Goal: Feedback & Contribution: Contribute content

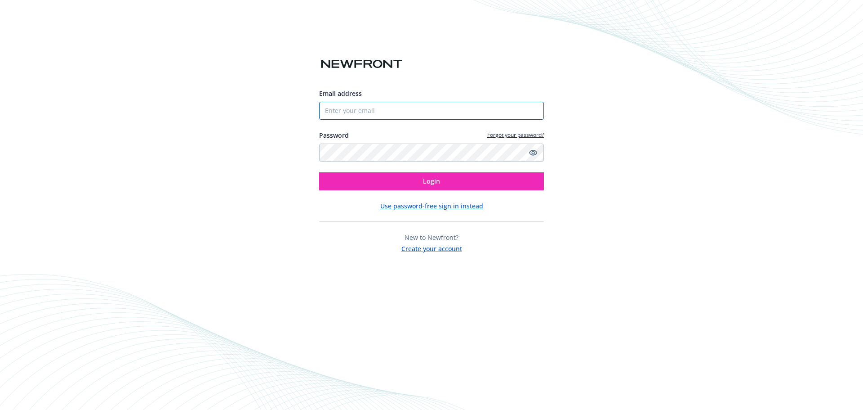
click at [375, 113] on input "Email address" at bounding box center [431, 111] width 225 height 18
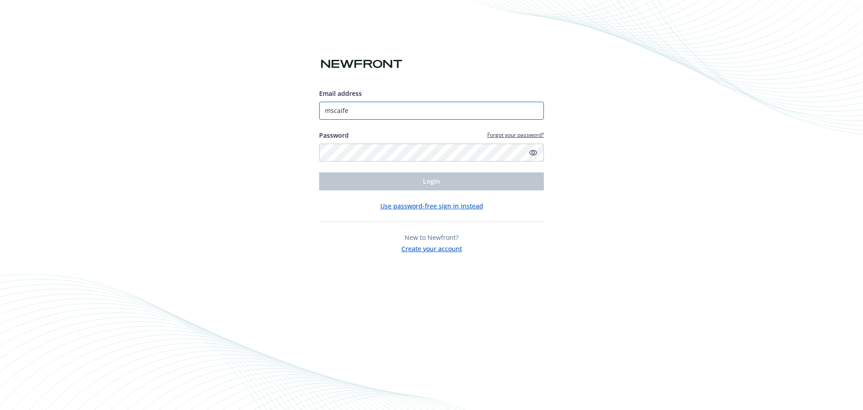
type input "[EMAIL_ADDRESS][DOMAIN_NAME]"
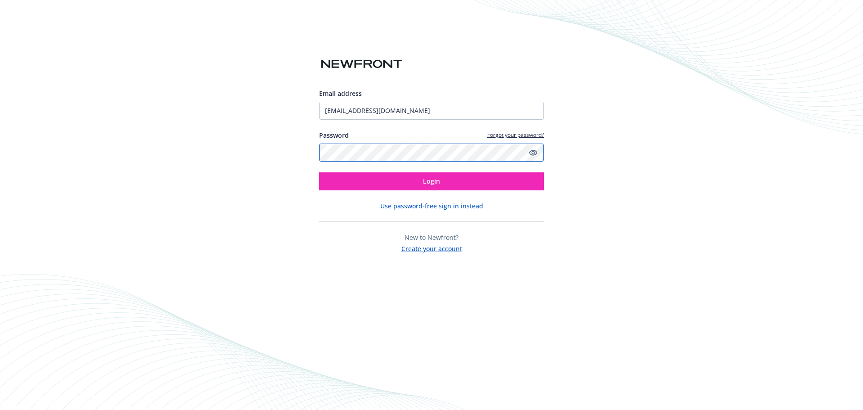
click at [319, 172] on button "Login" at bounding box center [431, 181] width 225 height 18
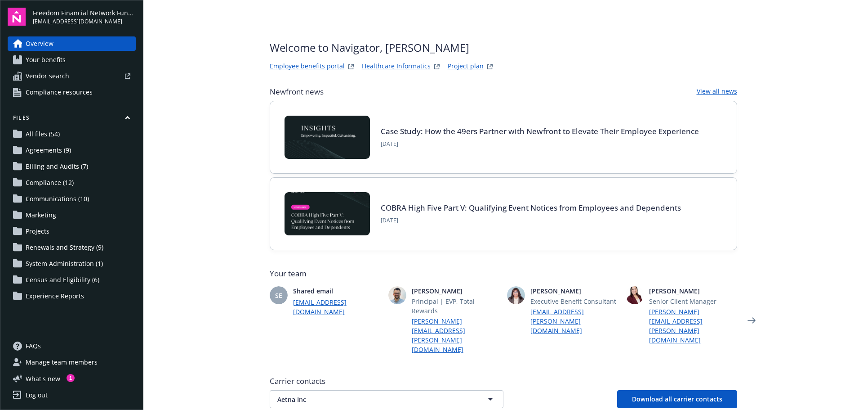
click at [64, 132] on link "All files (54)" at bounding box center [72, 134] width 128 height 14
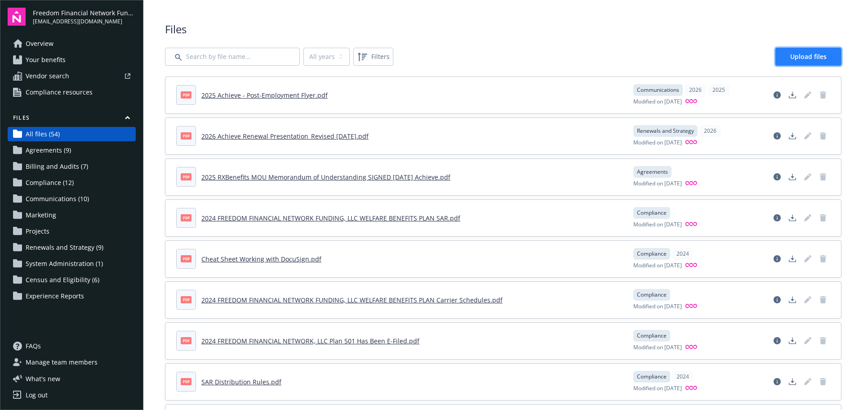
click at [810, 59] on span "Upload files" at bounding box center [808, 56] width 36 height 9
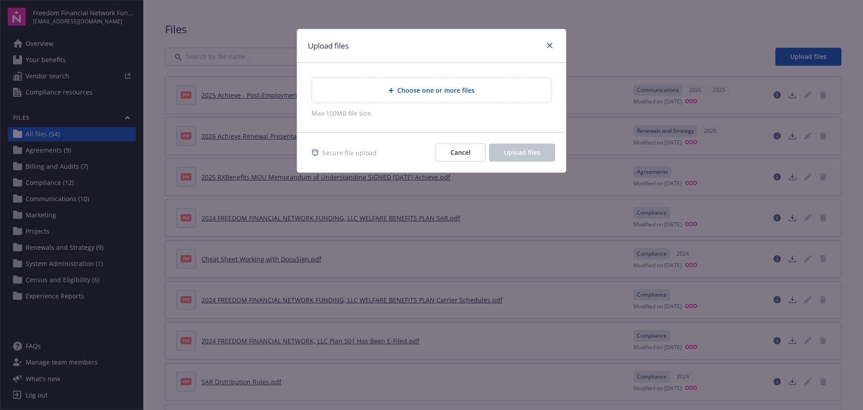
click at [465, 94] on span "Choose one or more files" at bounding box center [435, 89] width 77 height 9
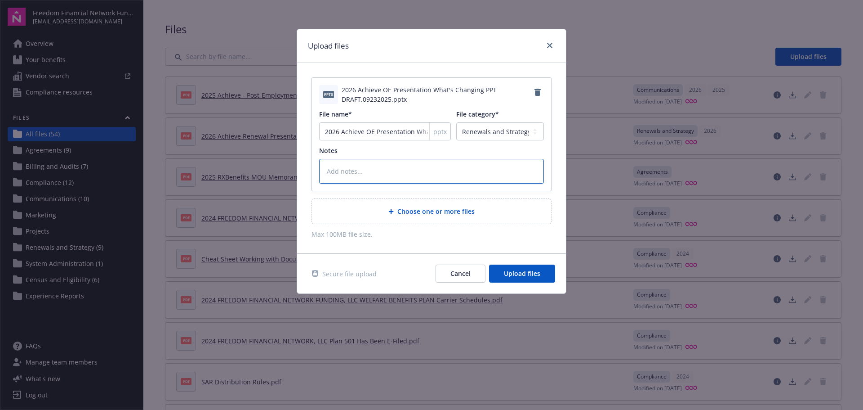
click at [384, 168] on textarea at bounding box center [431, 171] width 225 height 25
type textarea "x"
type textarea "H"
type textarea "x"
type textarea "Hi"
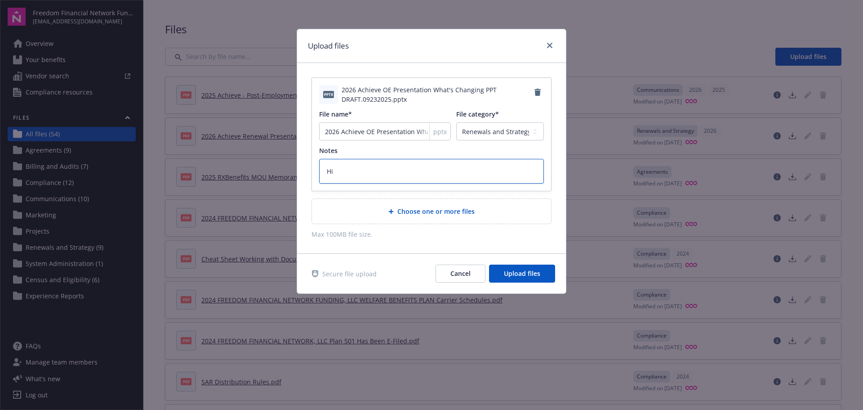
type textarea "x"
type textarea "Hi"
type textarea "x"
type textarea "Hi t"
type textarea "x"
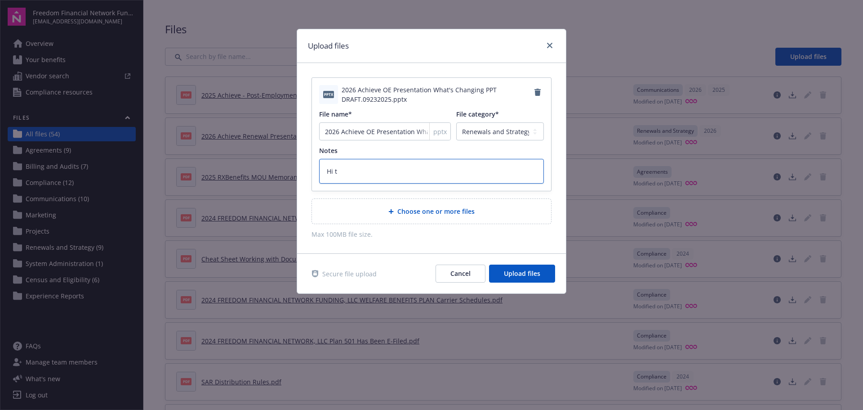
type textarea "Hi te"
type textarea "x"
type textarea "Hi tea"
type textarea "x"
type textarea "Hi team"
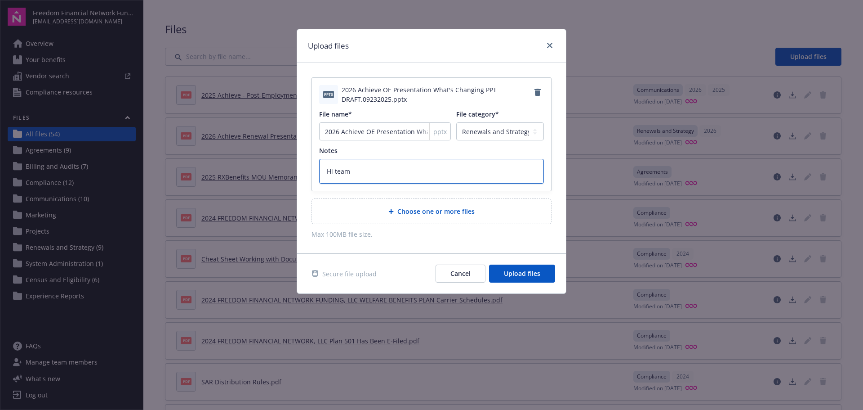
type textarea "x"
type textarea "Hi team,"
type textarea "x"
type textarea "Hi team,"
type textarea "x"
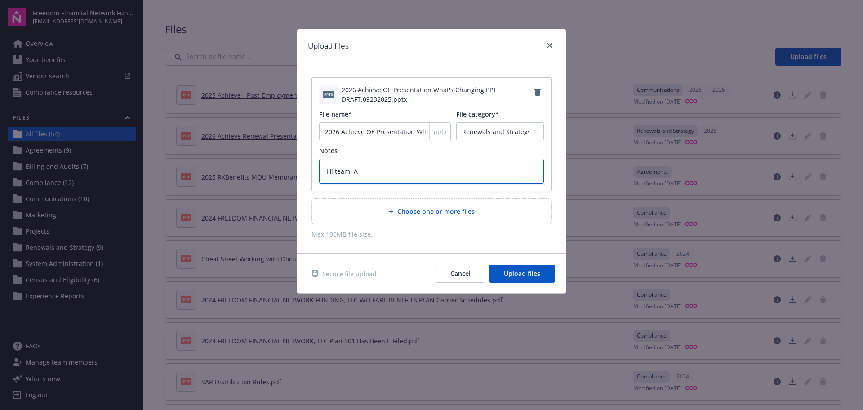
type textarea "Hi team, At"
type textarea "x"
type textarea "Hi team, Att"
type textarea "x"
type textarea "Hi team, Atta"
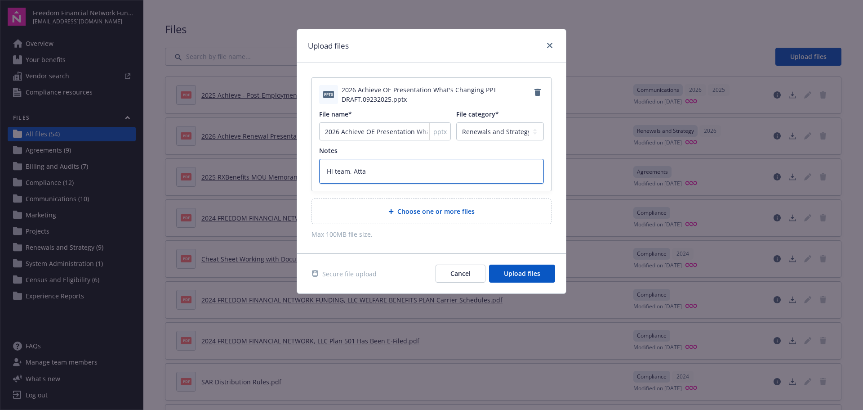
type textarea "x"
type textarea "Hi team, Attac"
type textarea "x"
type textarea "Hi team, Attach"
type textarea "x"
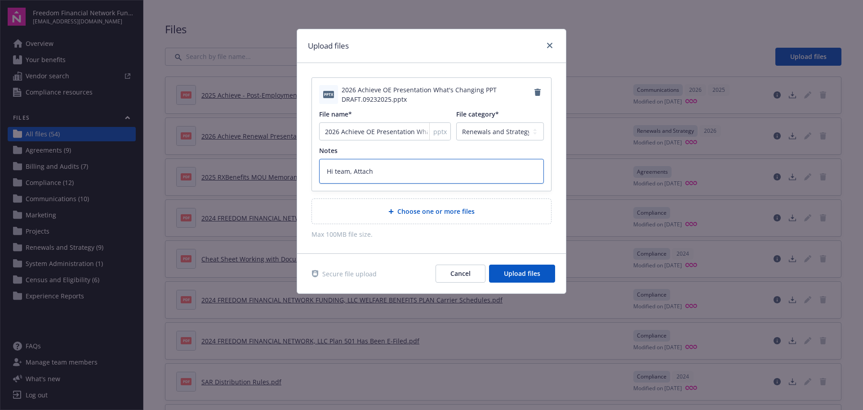
type textarea "Hi team, Attache"
type textarea "x"
type textarea "Hi team, Attached"
type textarea "x"
type textarea "Hi team, Attached"
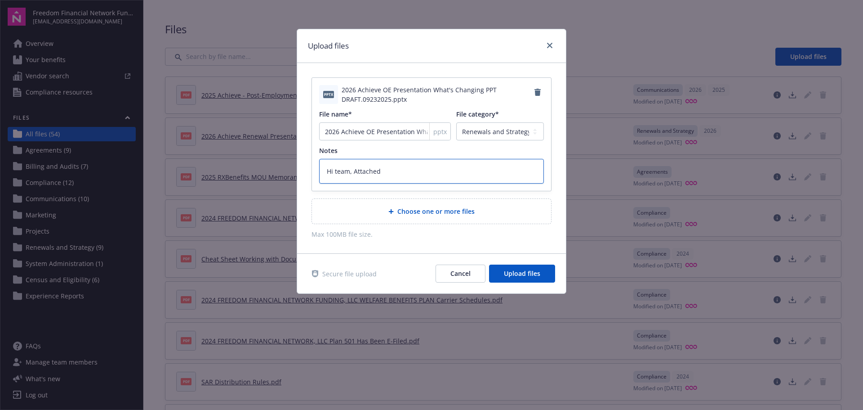
type textarea "x"
type textarea "Hi team, Attached i"
type textarea "x"
type textarea "Hi team, Attached is"
type textarea "x"
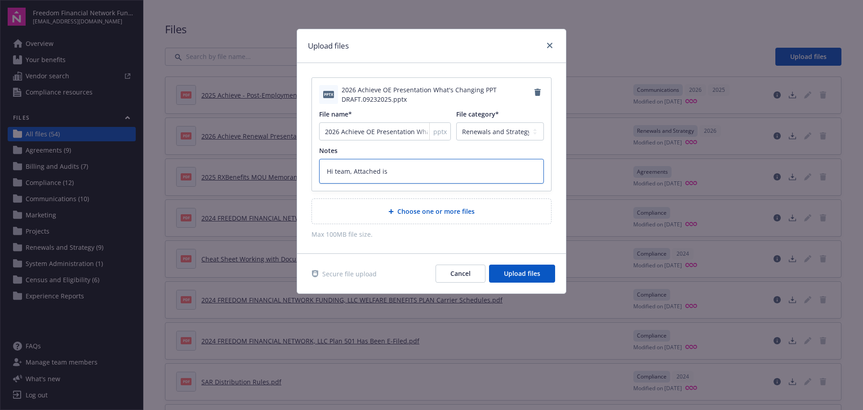
type textarea "Hi team, Attached is"
type textarea "x"
type textarea "Hi team, Attached is t"
type textarea "x"
type textarea "Hi team, Attached is th"
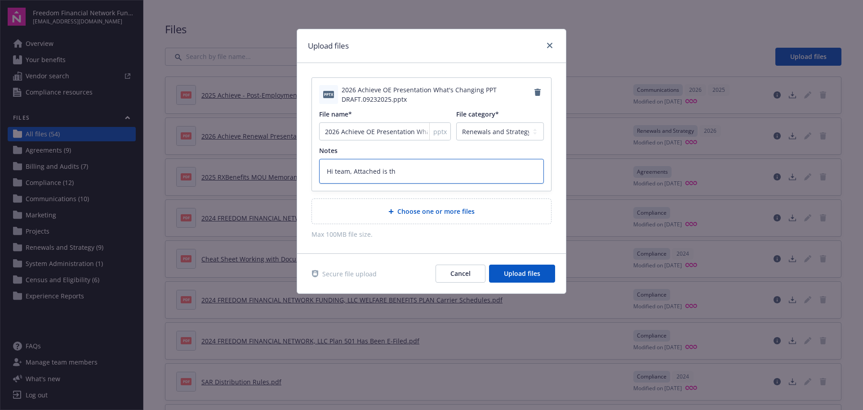
type textarea "x"
type textarea "Hi team, Attached is the"
type textarea "x"
type textarea "Hi team, Attached is the"
type textarea "x"
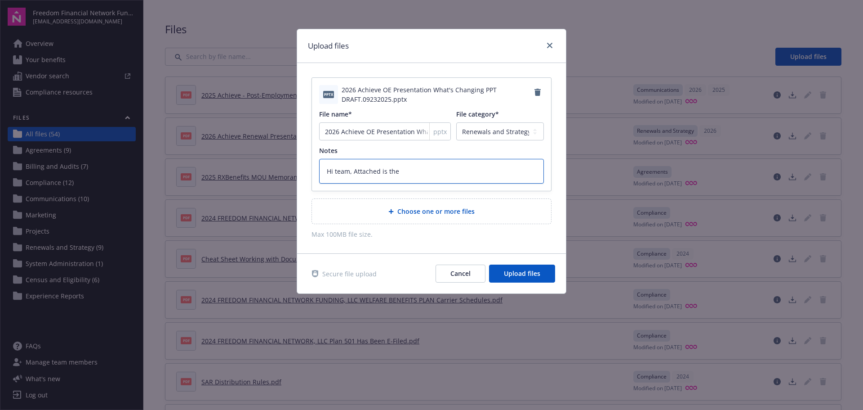
type textarea "Hi team, Attached is the r"
type textarea "x"
type textarea "Hi team, Attached is the"
type textarea "x"
type textarea "Hi team, Attached is the e"
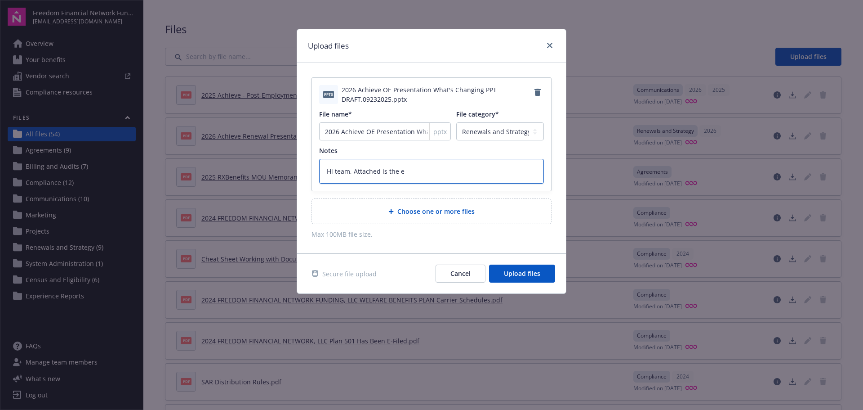
type textarea "x"
type textarea "Hi team, Attached is the edi"
type textarea "x"
type textarea "Hi team, Attached is the edit"
type textarea "x"
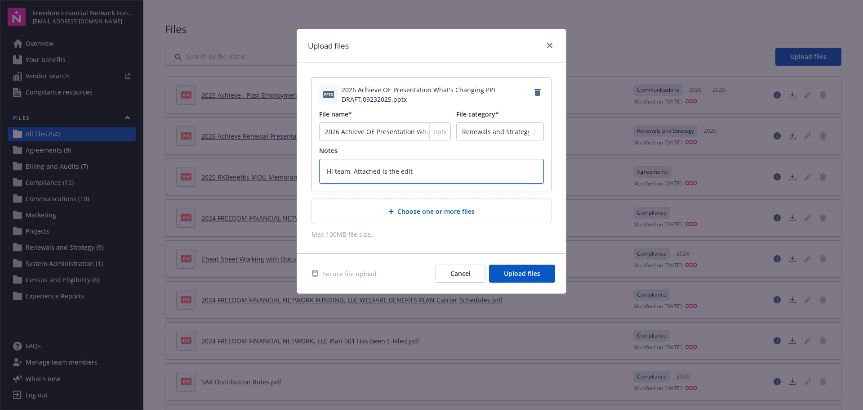
type textarea "Hi team, Attached is the edite"
type textarea "x"
type textarea "Hi team, Attached is the edited"
type textarea "x"
type textarea "Hi team, Attached is the edite"
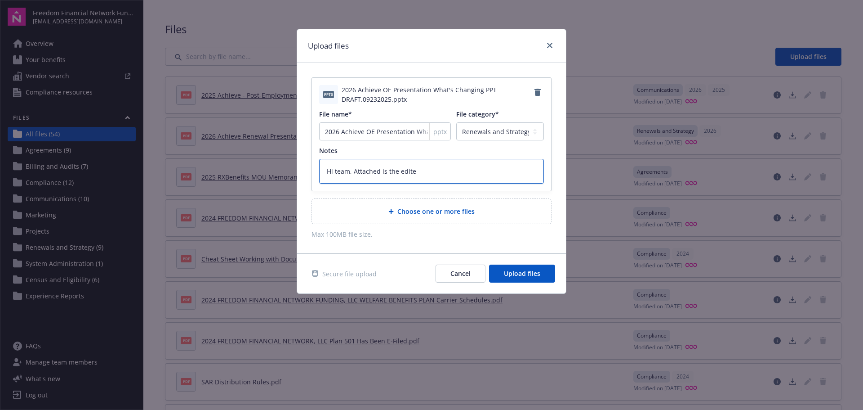
type textarea "x"
type textarea "Hi team, Attached is the edit"
type textarea "x"
type textarea "Hi team, Attached is the edite"
type textarea "x"
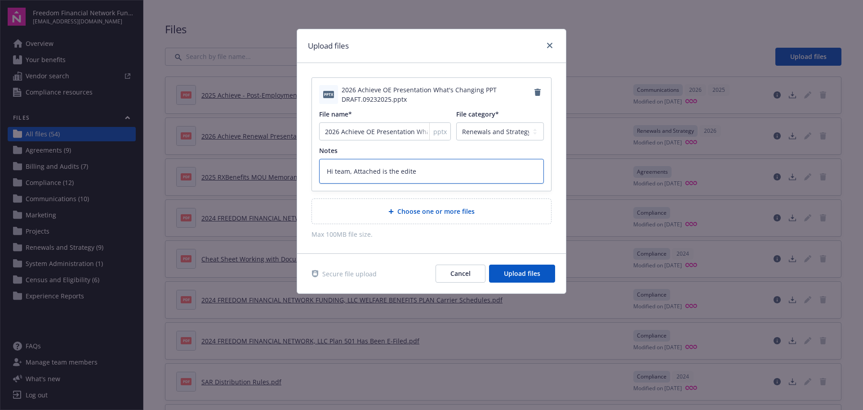
type textarea "Hi team, Attached is the edited"
type textarea "x"
type textarea "Hi team, Attached is the edited"
type textarea "x"
type textarea "Hi team, Attached is the edited v"
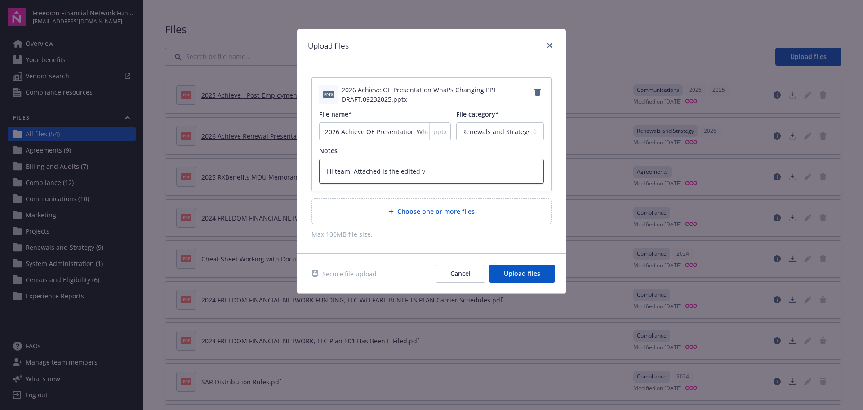
type textarea "x"
type textarea "Hi team, Attached is the edited ve"
type textarea "x"
type textarea "Hi team, Attached is the edited ver"
type textarea "x"
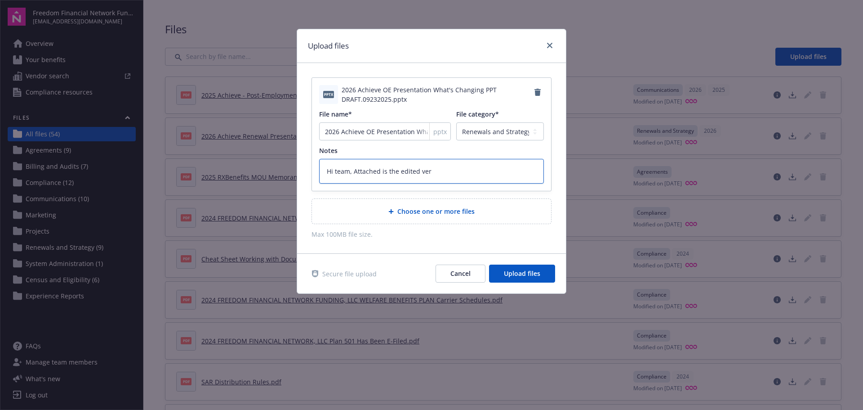
type textarea "Hi team, Attached is the edited vers"
type textarea "x"
type textarea "Hi team, Attached is the edited versi"
type textarea "x"
type textarea "Hi team, Attached is the edited versio"
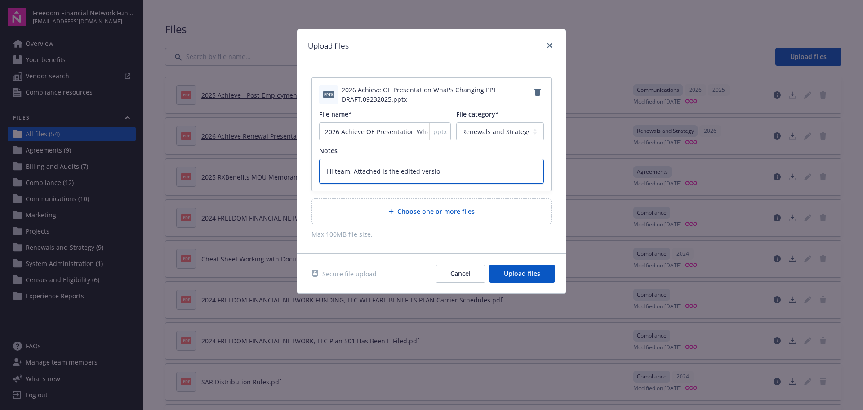
type textarea "x"
type textarea "Hi team, Attached is the edited version"
type textarea "x"
type textarea "Hi team, Attached is the edited version"
type textarea "x"
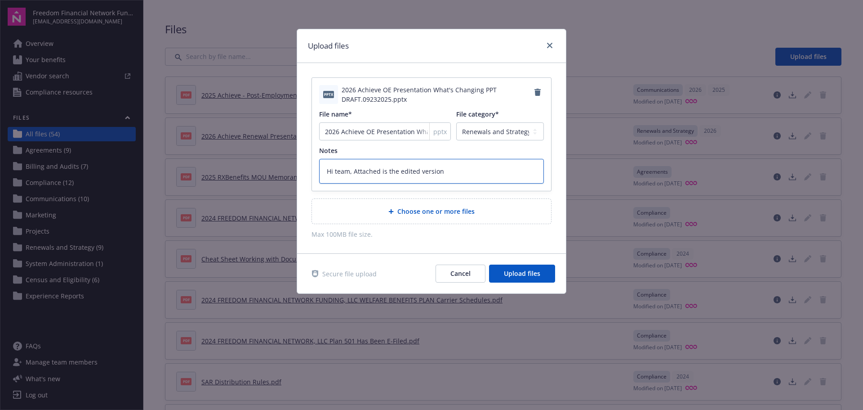
type textarea "Hi team, Attached is the edited version f"
type textarea "x"
type textarea "Hi team, Attached is the edited version for"
type textarea "x"
type textarea "Hi team, Attached is the edited version for"
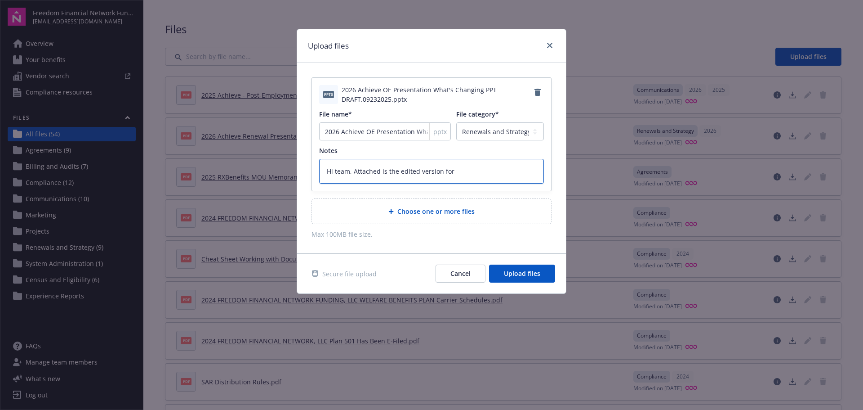
type textarea "x"
type textarea "Hi team, Attached is the edited version for ou"
type textarea "x"
type textarea "Hi team, Attached is the edited version for our"
type textarea "x"
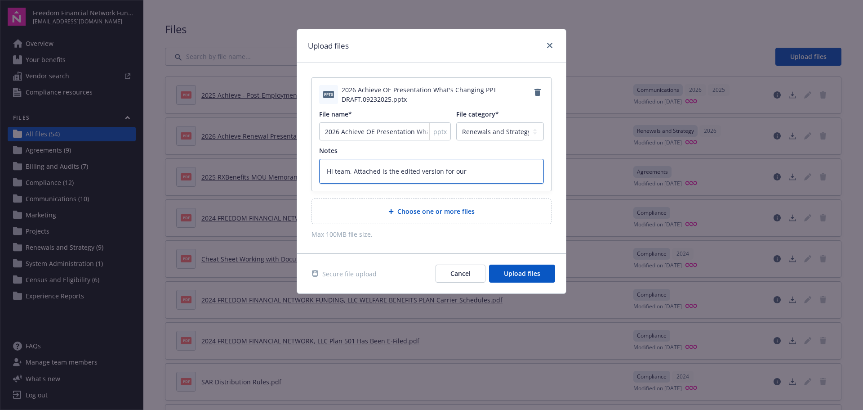
type textarea "Hi team, Attached is the edited version for our"
type textarea "x"
type textarea "Hi team, Attached is the edited version for our O"
type textarea "x"
type textarea "Hi team, Attached is the edited version for our Op"
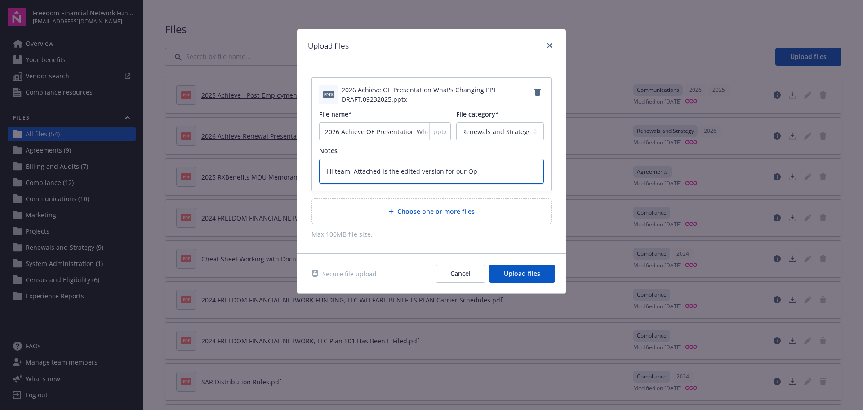
type textarea "x"
type textarea "Hi team, Attached is the edited version for our Ope"
type textarea "x"
type textarea "Hi team, Attached is the edited version for our Open"
type textarea "x"
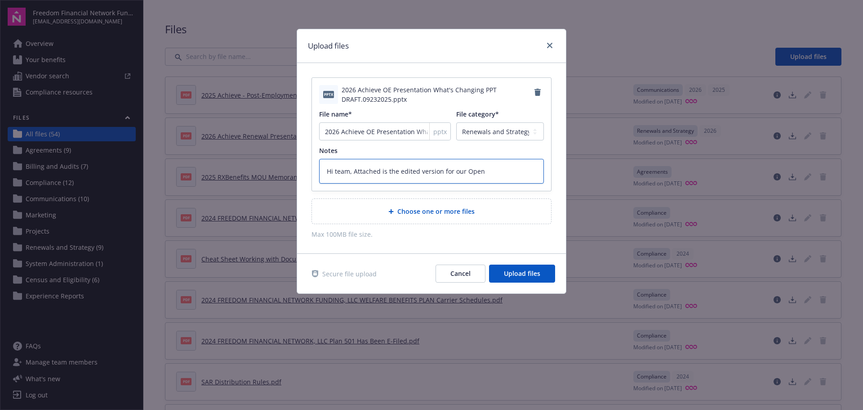
type textarea "Hi team, Attached is the edited version for our Open"
type textarea "x"
type textarea "Hi team, Attached is the edited version for our Open E"
type textarea "x"
type textarea "Hi team, Attached is the edited version for our Open En"
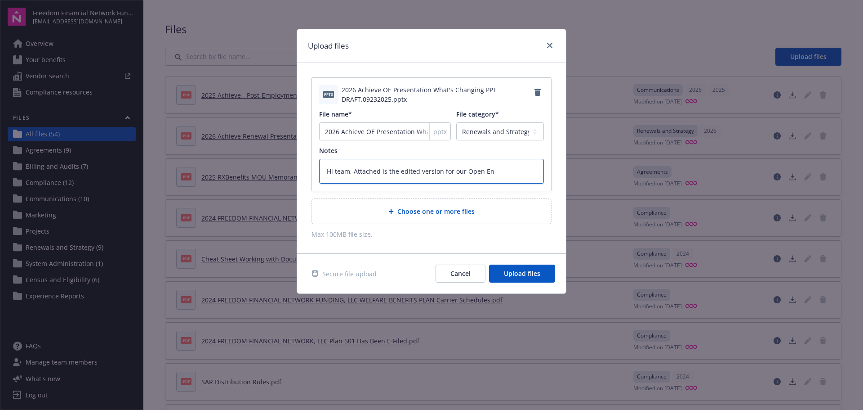
type textarea "x"
type textarea "Hi team, Attached is the edited version for our Open Enr"
type textarea "x"
type textarea "Hi team, Attached is the edited version for our Open Enro"
type textarea "x"
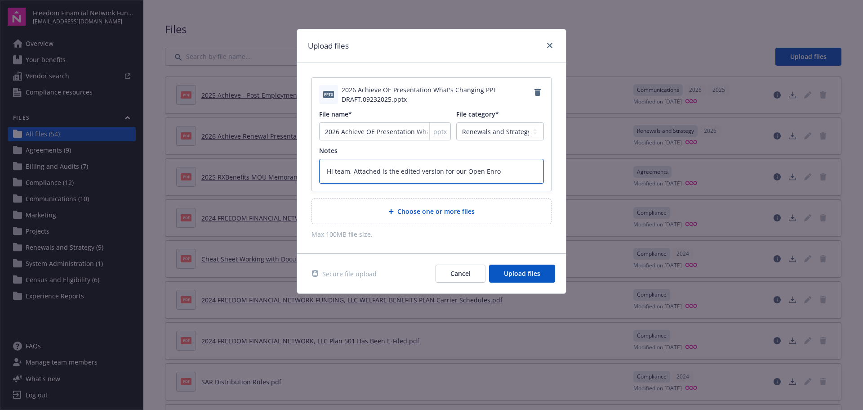
type textarea "Hi team, Attached is the edited version for our Open Enrol"
type textarea "x"
type textarea "Hi team, Attached is the edited version for our Open Enroll"
type textarea "x"
type textarea "Hi team, Attached is the edited version for our Open Enrollm"
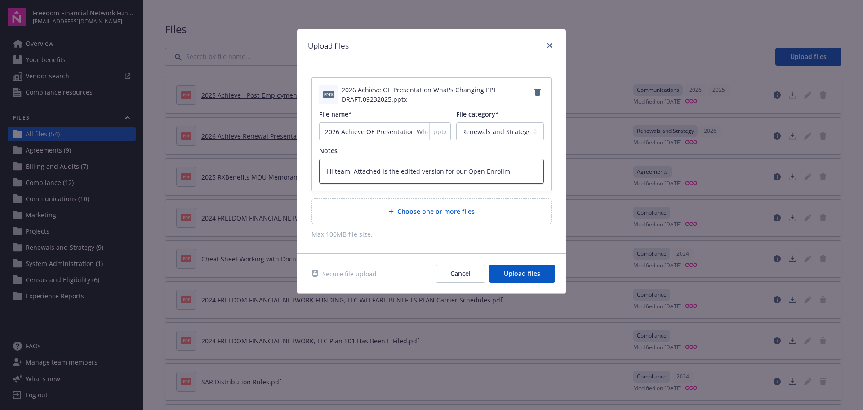
type textarea "x"
type textarea "Hi team, Attached is the edited version for our Open Enrollme"
type textarea "x"
type textarea "Hi team, Attached is the edited version for our Open Enrollmen"
type textarea "x"
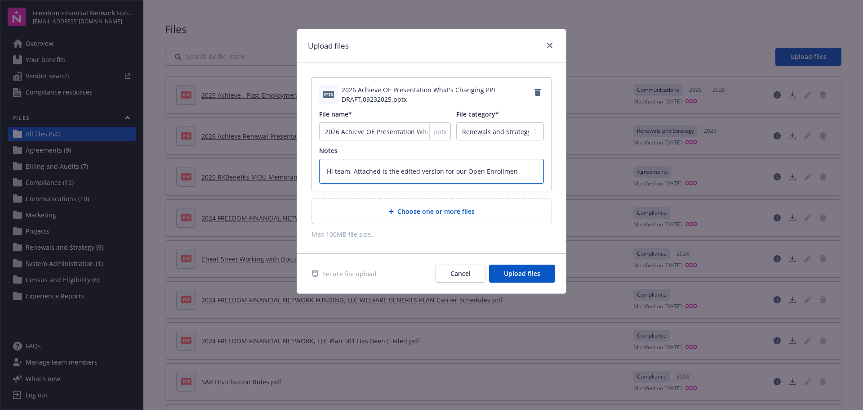
type textarea "Hi team, Attached is the edited version for our Open Enrollmen t"
type textarea "x"
type textarea "Hi team, Attached is the edited version for our Open Enrollmen"
type textarea "x"
type textarea "Hi team, Attached is the edited version for our Open Enrollmen"
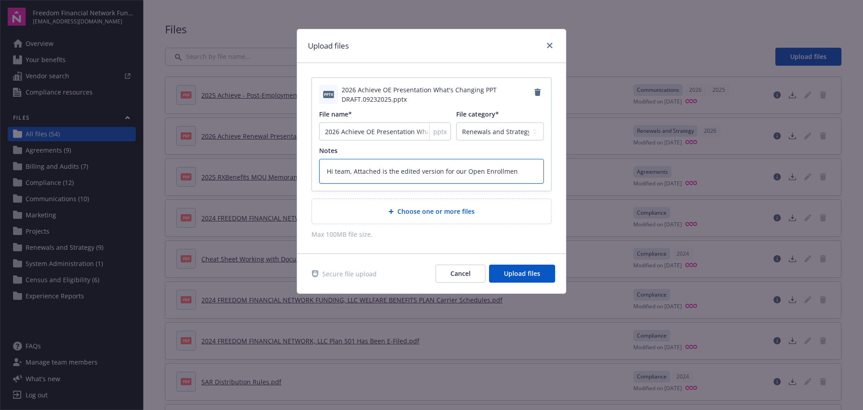
type textarea "x"
type textarea "Hi team, Attached is the edited version for our Open Enrollment"
type textarea "x"
type textarea "Hi team, Attached is the edited version for our Open Enrollment"
type textarea "x"
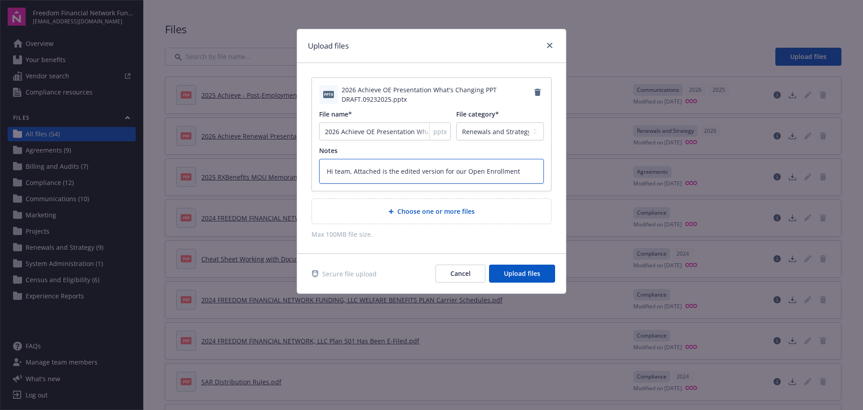
type textarea "Hi team, Attached is the edited version for our Open Enrollment p"
type textarea "x"
type textarea "Hi team, Attached is the edited version for our Open Enrollment pr"
type textarea "x"
type textarea "Hi team, Attached is the edited version for our Open Enrollment pre"
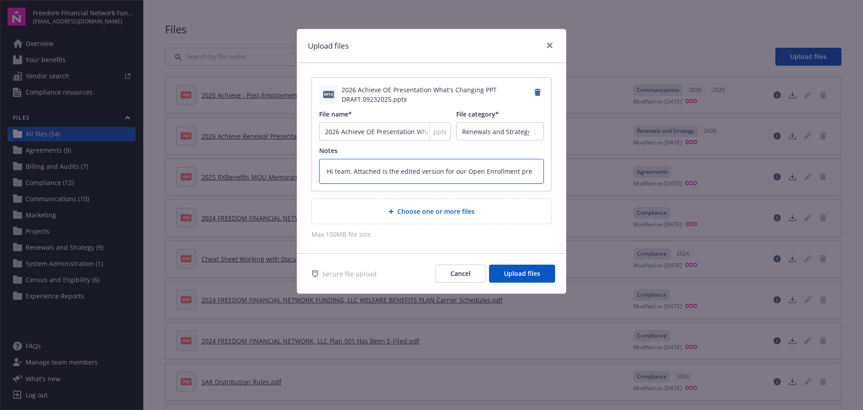
type textarea "x"
type textarea "Hi team, Attached is the edited version for our Open Enrollment pres"
type textarea "x"
type textarea "Hi team, Attached is the edited version for our Open Enrollment prese"
type textarea "x"
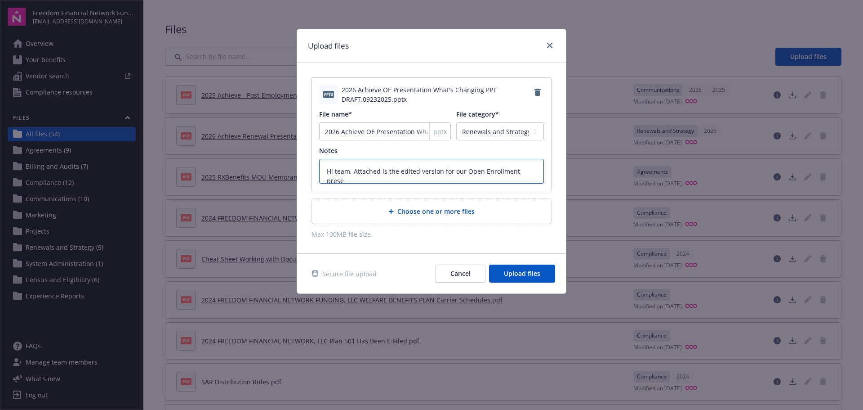
type textarea "Hi team, Attached is the edited version for our Open Enrollment presen"
type textarea "x"
type textarea "Hi team, Attached is the edited version for our Open Enrollment presenta"
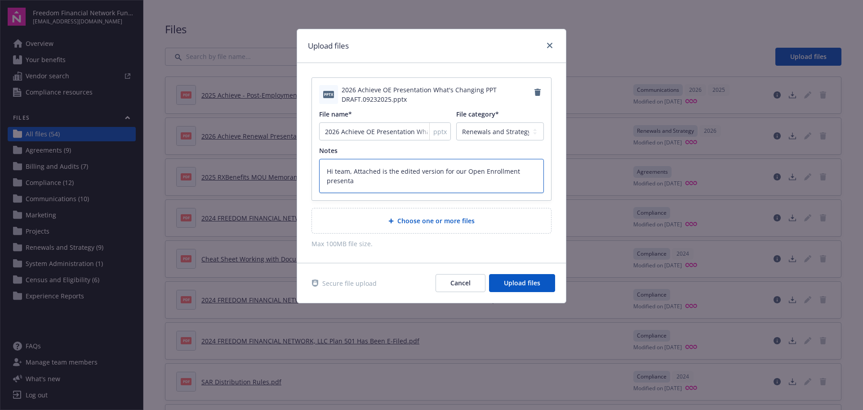
type textarea "x"
type textarea "Hi team, Attached is the edited version for our Open Enrollment presentat"
type textarea "x"
type textarea "Hi team, Attached is the edited version for our Open Enrollment presentati"
type textarea "x"
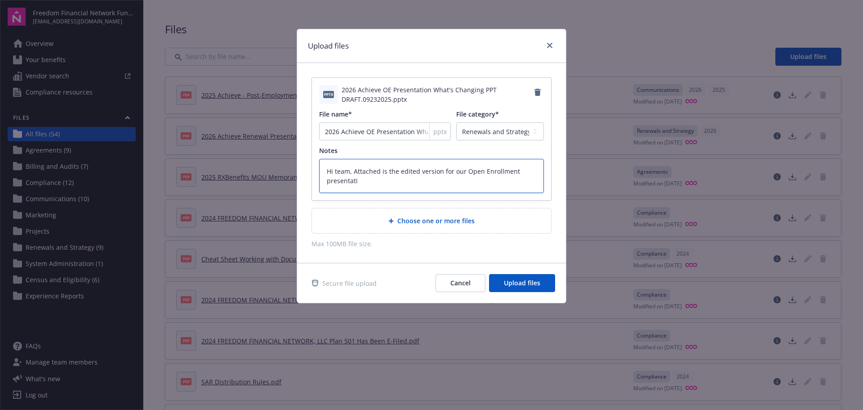
type textarea "Hi team, Attached is the edited version for our Open Enrollment presentatio"
type textarea "x"
type textarea "Hi team, Attached is the edited version for our Open Enrollment presentation"
type textarea "x"
type textarea "Hi team, Attached is the edited version for our Open Enrollment presentation."
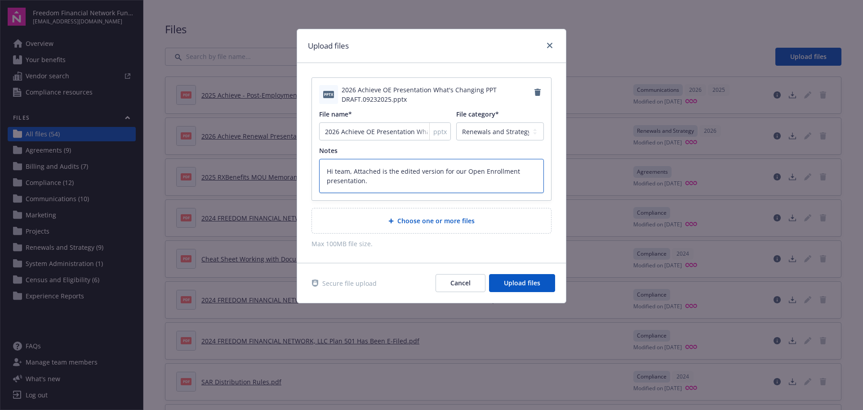
type textarea "x"
type textarea "Hi team, Attached is the edited version for our Open Enrollment presentation."
type textarea "x"
type textarea "Hi team, Attached is the edited version for our Open Enrollment presentation."
type textarea "x"
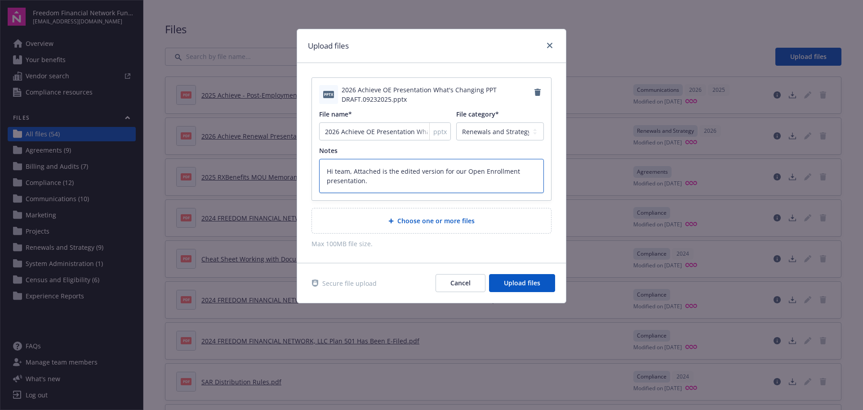
type textarea "Hi team, Attached is the edited version for our Open Enrollment presentation. T"
type textarea "x"
type textarea "Hi team, Attached is the edited version for our Open Enrollment presentation. Th"
type textarea "x"
type textarea "Hi team, Attached is the edited version for our Open Enrollment presentation. T…"
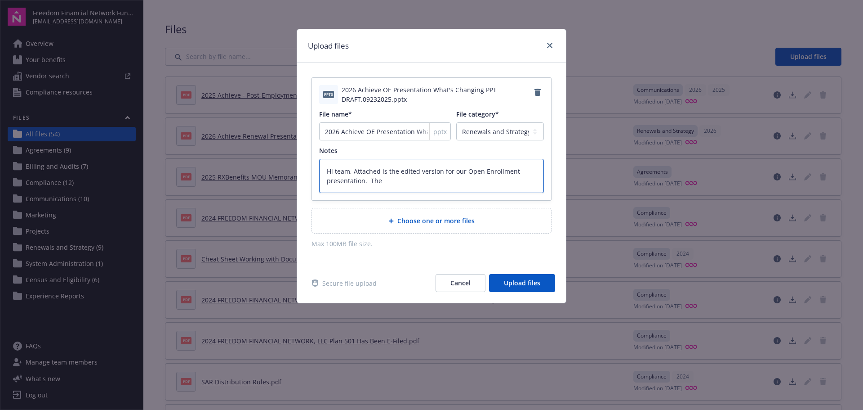
type textarea "x"
type textarea "Hi team, Attached is the edited version for our Open Enrollment presentation. T…"
type textarea "x"
type textarea "Hi team, Attached is the edited version for our Open Enrollment presentation. T…"
type textarea "x"
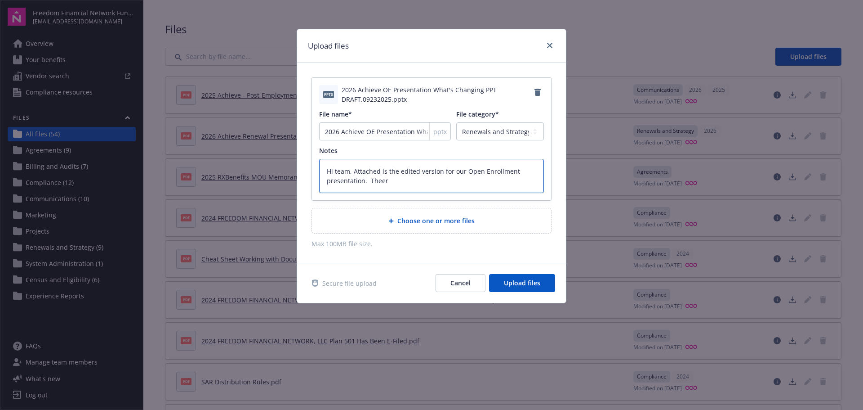
type textarea "Hi team, Attached is the edited version for our Open Enrollment presentation. T…"
type textarea "x"
type textarea "Hi team, Attached is the edited version for our Open Enrollment presentation. T…"
type textarea "x"
type textarea "Hi team, Attached is the edited version for our Open Enrollment presentation. T…"
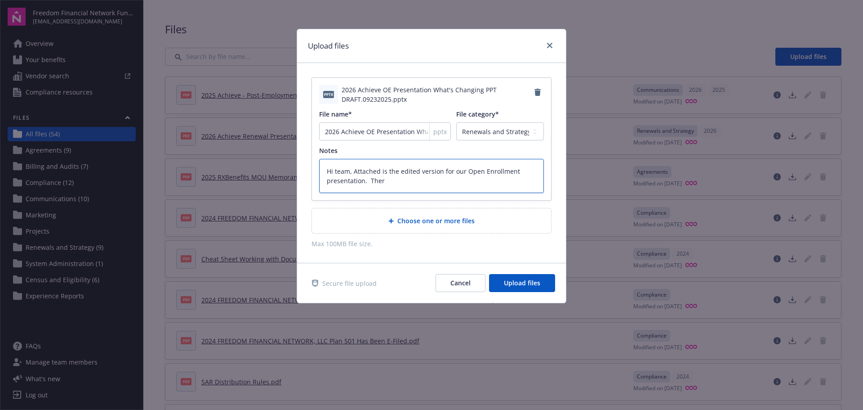
type textarea "x"
type textarea "Hi team, Attached is the edited version for our Open Enrollment presentation. T…"
type textarea "x"
type textarea "Hi team, Attached is the edited version for our Open Enrollment presentation. T…"
type textarea "x"
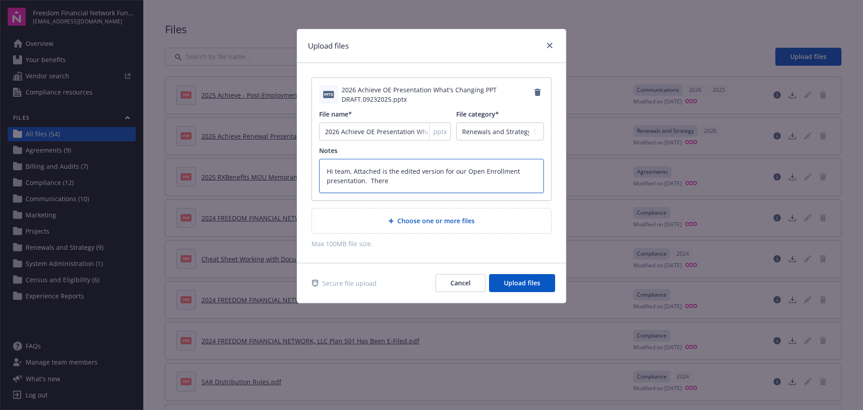
type textarea "Hi team, Attached is the edited version for our Open Enrollment presentation. T…"
type textarea "x"
type textarea "Hi team, Attached is the edited version for our Open Enrollment presentation. T…"
type textarea "x"
type textarea "Hi team, Attached is the edited version for our Open Enrollment presentation. T…"
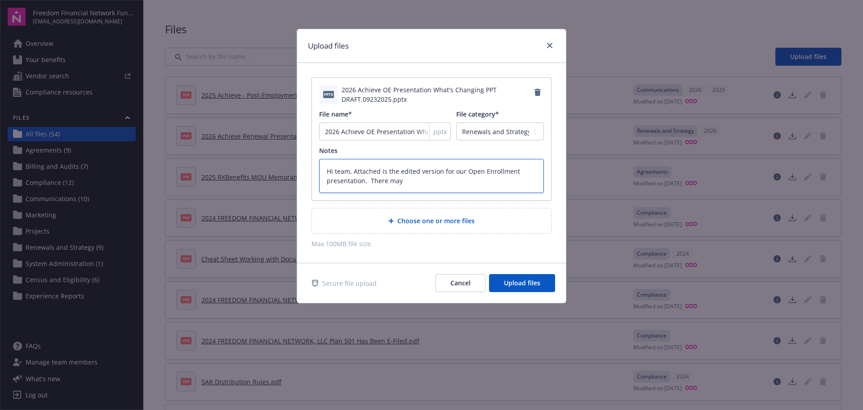
type textarea "x"
type textarea "Hi team, Attached is the edited version for our Open Enrollment presentation. T…"
type textarea "x"
type textarea "Hi team, Attached is the edited version for our Open Enrollment presentation. T…"
type textarea "x"
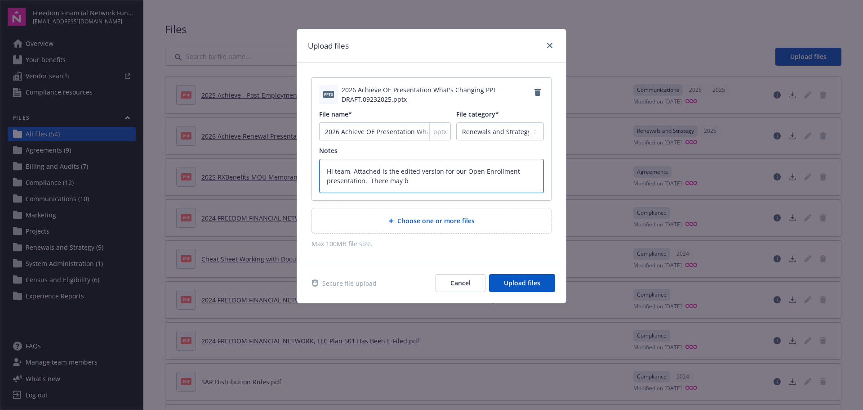
type textarea "Hi team, Attached is the edited version for our Open Enrollment presentation. T…"
type textarea "x"
type textarea "Hi team, Attached is the edited version for our Open Enrollment presentation. T…"
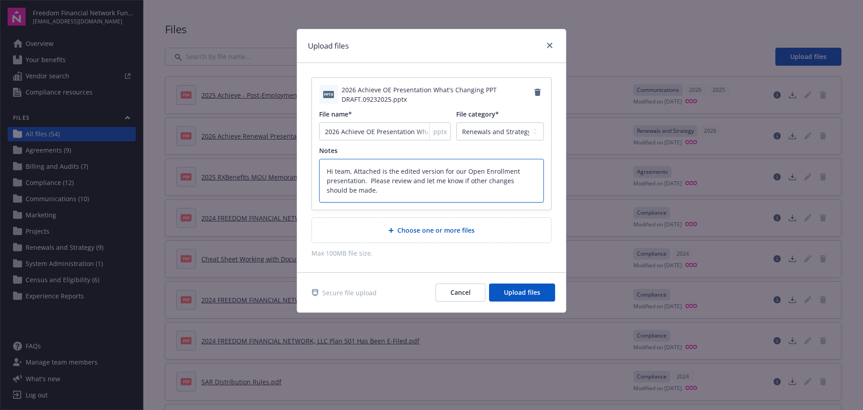
click at [369, 182] on textarea "Hi team, Attached is the edited version for our Open Enrollment presentation. P…" at bounding box center [431, 181] width 225 height 44
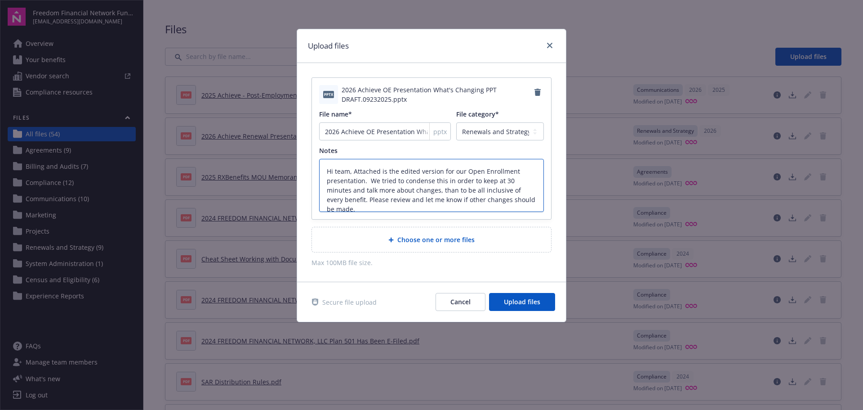
click at [528, 199] on textarea "Hi team, Attached is the edited version for our Open Enrollment presentation. W…" at bounding box center [431, 185] width 225 height 53
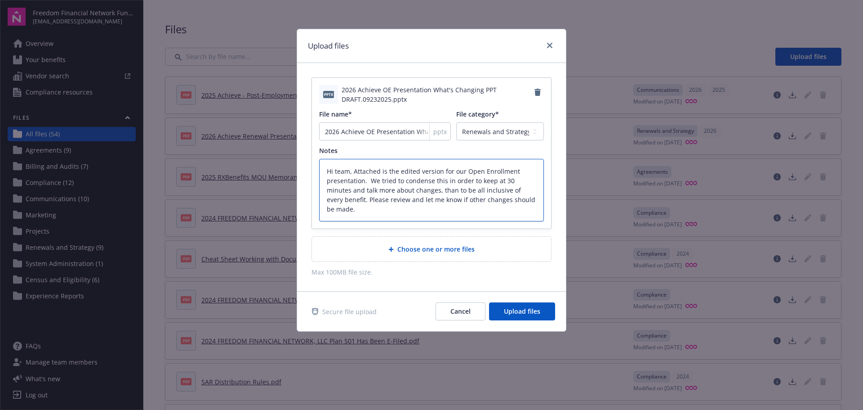
scroll to position [2, 0]
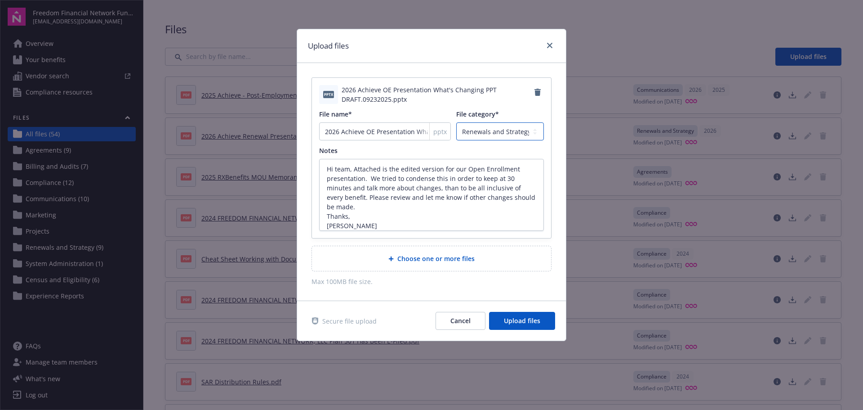
click at [518, 135] on select "Agreements Billing and Audits Census and Eligibility Communications Compliance …" at bounding box center [500, 131] width 88 height 18
click at [456, 122] on select "Agreements Billing and Audits Census and Eligibility Communications Compliance …" at bounding box center [500, 131] width 88 height 18
click at [526, 324] on span "Upload files" at bounding box center [522, 320] width 36 height 9
